Goal: Information Seeking & Learning: Check status

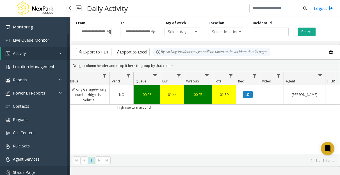
scroll to position [15, 0]
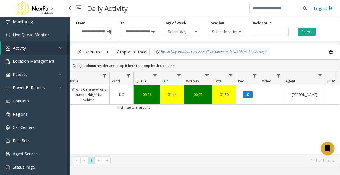
click at [61, 49] on icon at bounding box center [62, 48] width 6 height 4
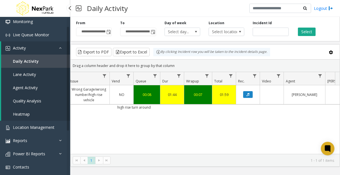
click at [42, 48] on link "Activity" at bounding box center [35, 47] width 69 height 13
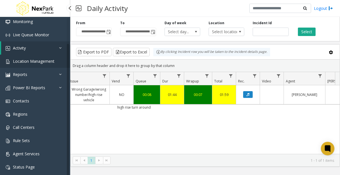
click at [46, 59] on span "Location Management" at bounding box center [34, 60] width 42 height 5
click at [49, 74] on link "Reports" at bounding box center [35, 74] width 70 height 13
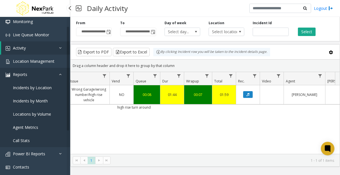
click at [48, 70] on link "Reports" at bounding box center [35, 74] width 70 height 13
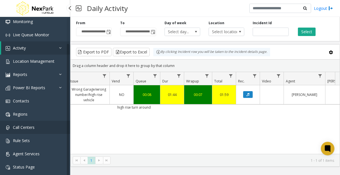
click at [37, 128] on link "Call Centers" at bounding box center [35, 126] width 70 height 13
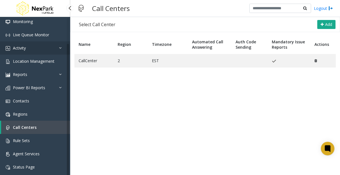
click at [32, 46] on link "Activity" at bounding box center [35, 47] width 70 height 13
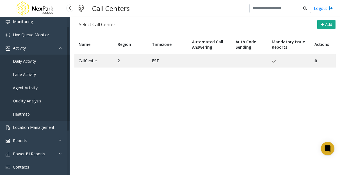
click at [33, 63] on span "Daily Activity" at bounding box center [24, 60] width 23 height 5
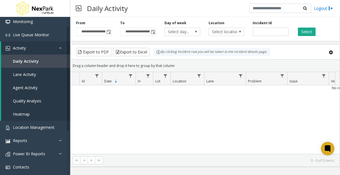
click at [228, 27] on div "Location Select location..." at bounding box center [226, 27] width 44 height 15
click at [230, 22] on div "Location Select location..." at bounding box center [226, 27] width 44 height 15
click at [230, 30] on span "Select location..." at bounding box center [223, 32] width 28 height 8
click at [269, 110] on div "No records available." at bounding box center [204, 120] width 269 height 70
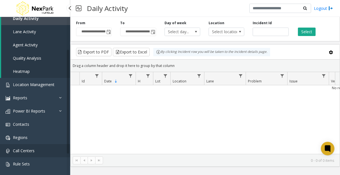
scroll to position [81, 0]
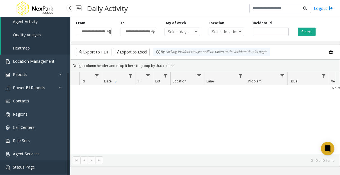
click at [43, 165] on link "Status Page" at bounding box center [35, 166] width 70 height 13
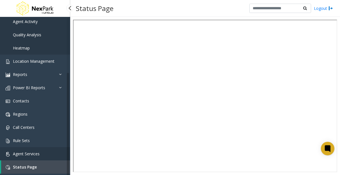
click at [52, 148] on link "Agent Services" at bounding box center [35, 153] width 70 height 13
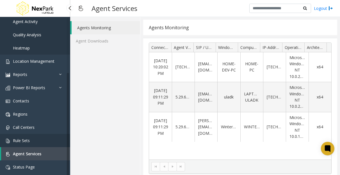
click at [50, 139] on link "Rule Sets" at bounding box center [35, 140] width 70 height 13
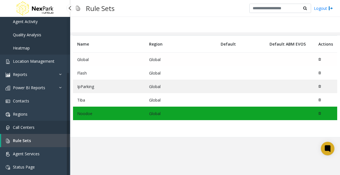
click at [49, 131] on link "Call Centers" at bounding box center [35, 126] width 70 height 13
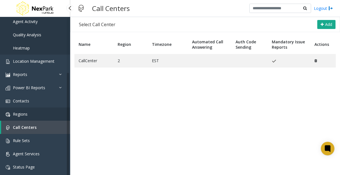
click at [42, 110] on link "Regions" at bounding box center [35, 113] width 70 height 13
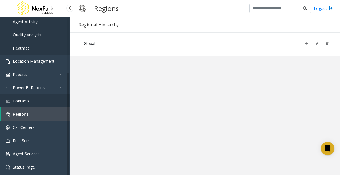
click at [25, 100] on span "Contacts" at bounding box center [21, 100] width 16 height 5
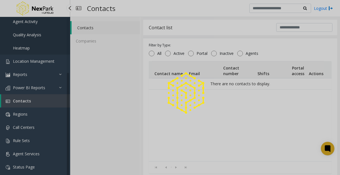
click at [31, 104] on div at bounding box center [170, 87] width 340 height 175
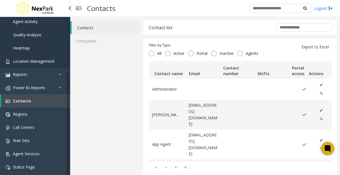
click at [29, 62] on span "Location Management" at bounding box center [34, 60] width 42 height 5
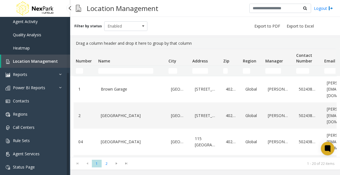
click at [44, 48] on link "Heatmap" at bounding box center [35, 47] width 70 height 13
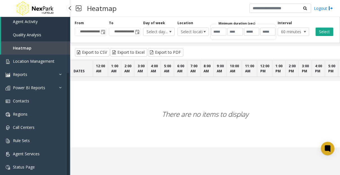
click at [53, 33] on link "Quality Analysis" at bounding box center [35, 34] width 69 height 13
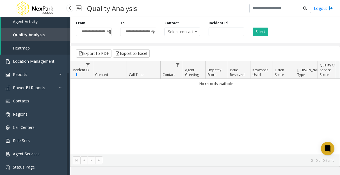
click at [50, 24] on link "Agent Activity" at bounding box center [35, 21] width 69 height 13
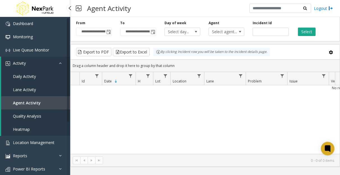
click at [28, 65] on link "Activity" at bounding box center [35, 62] width 69 height 13
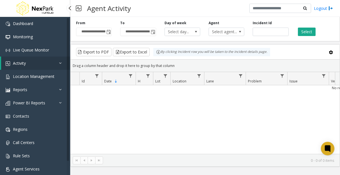
click at [28, 63] on link "Activity" at bounding box center [35, 62] width 69 height 13
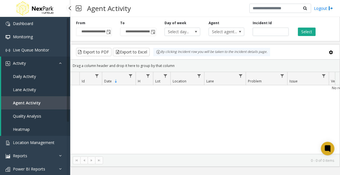
click at [27, 73] on link "Daily Activity" at bounding box center [35, 76] width 69 height 13
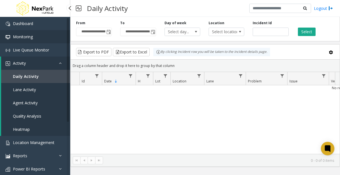
click at [31, 38] on span "Monitoring" at bounding box center [23, 36] width 20 height 5
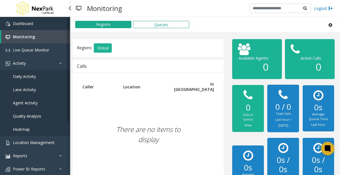
click at [41, 23] on link "Dashboard" at bounding box center [35, 23] width 70 height 13
click at [45, 25] on link "Dashboard" at bounding box center [35, 23] width 70 height 13
click at [35, 26] on link "Dashboard" at bounding box center [35, 23] width 70 height 13
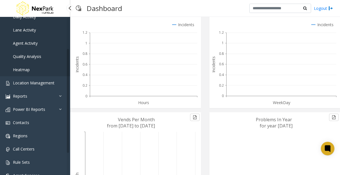
scroll to position [25, 0]
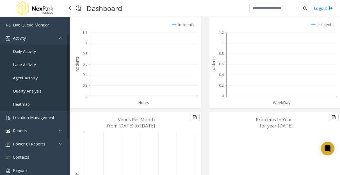
click at [31, 64] on span "Lane Activity" at bounding box center [24, 64] width 23 height 5
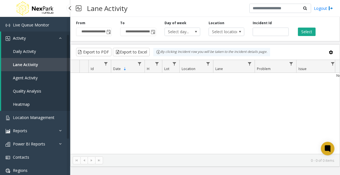
click at [33, 52] on span "Daily Activity" at bounding box center [24, 51] width 23 height 5
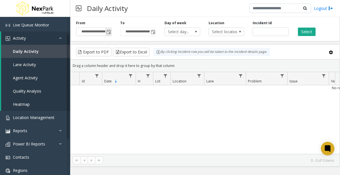
click at [110, 33] on span "Toggle popup" at bounding box center [108, 32] width 4 height 4
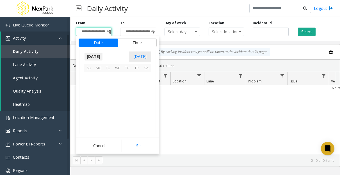
scroll to position [100758, 0]
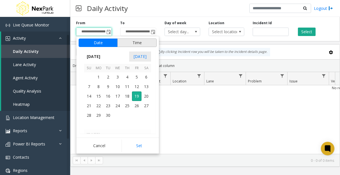
click at [130, 44] on button "Time" at bounding box center [136, 42] width 39 height 8
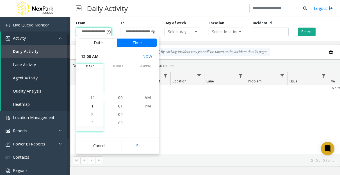
click at [94, 98] on li "12" at bounding box center [93, 97] width 20 height 8
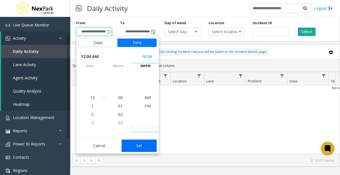
click at [144, 147] on button "Set" at bounding box center [139, 145] width 35 height 12
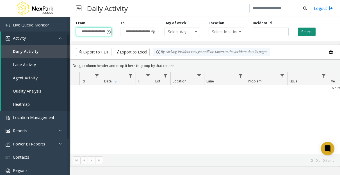
click at [298, 32] on button "Select" at bounding box center [307, 32] width 18 height 8
click at [143, 32] on input "**********" at bounding box center [137, 32] width 35 height 8
click at [152, 31] on span "Toggle popup" at bounding box center [153, 32] width 4 height 4
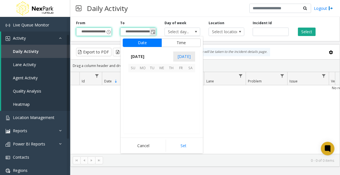
scroll to position [8, 0]
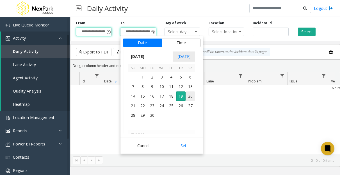
click at [187, 97] on span "20" at bounding box center [191, 96] width 10 height 10
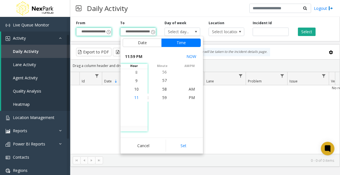
click at [135, 96] on span "11" at bounding box center [136, 97] width 4 height 5
click at [162, 95] on span "59" at bounding box center [164, 97] width 4 height 5
click at [162, 97] on span "59" at bounding box center [164, 97] width 4 height 5
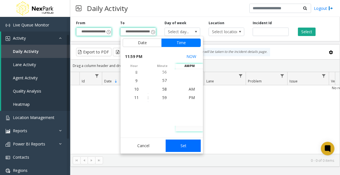
click at [185, 148] on button "Set" at bounding box center [183, 145] width 35 height 12
type input "**********"
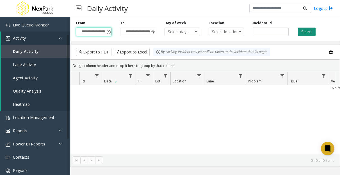
scroll to position [0, 0]
click at [307, 33] on button "Select" at bounding box center [307, 32] width 18 height 8
click at [308, 31] on button "Select" at bounding box center [307, 32] width 18 height 8
